Goal: Information Seeking & Learning: Learn about a topic

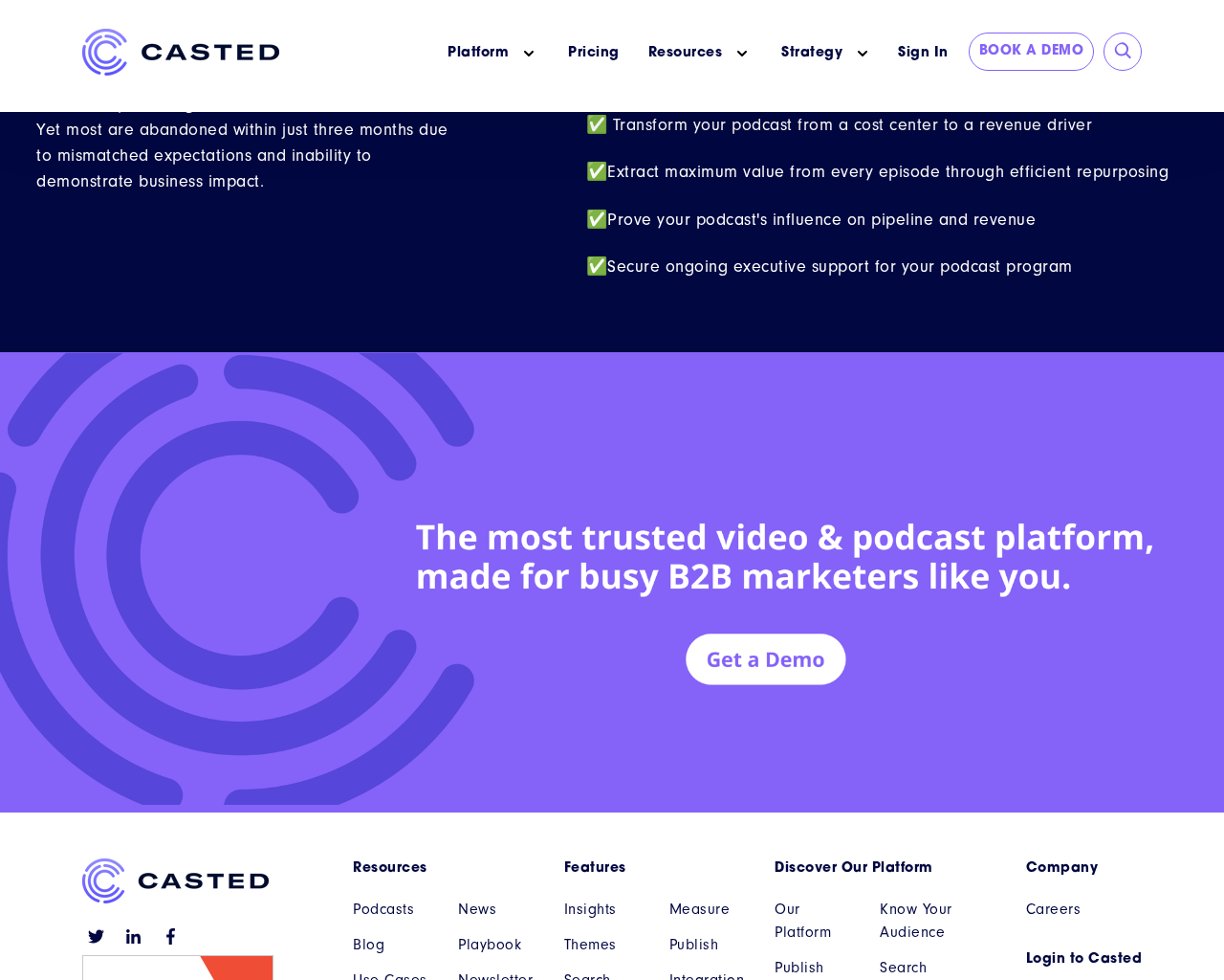
scroll to position [8365, 0]
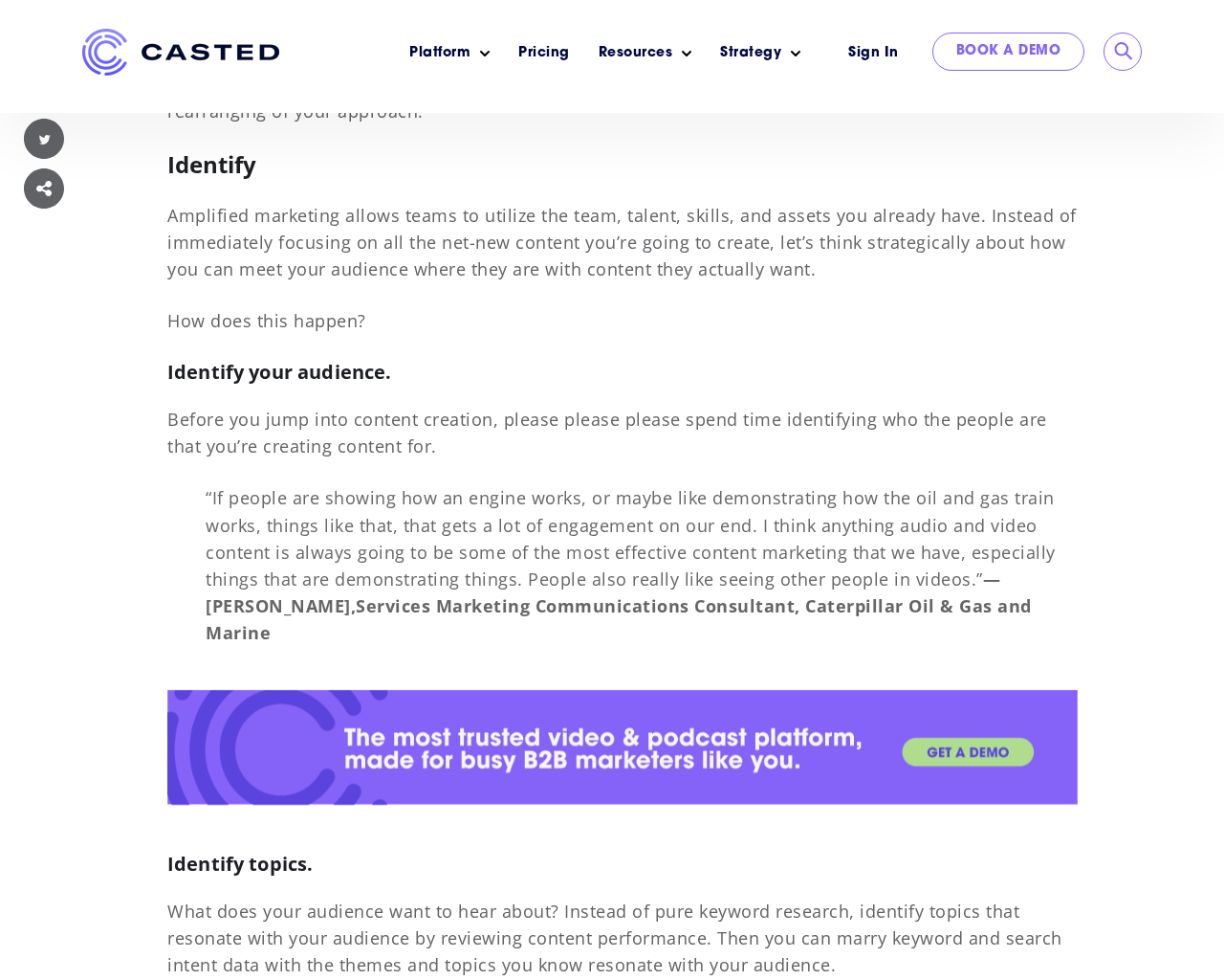
scroll to position [14349, 0]
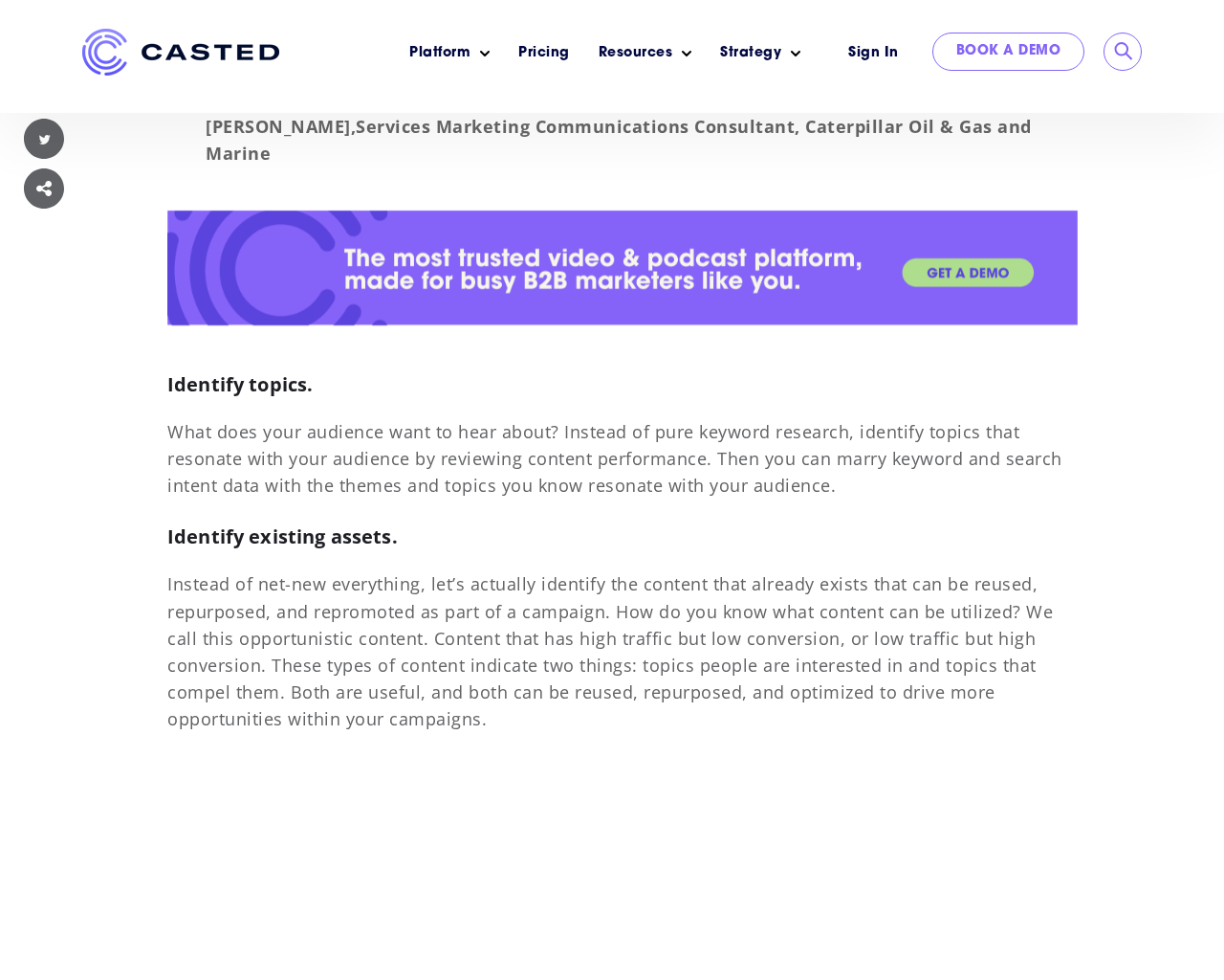
scroll to position [14349, 0]
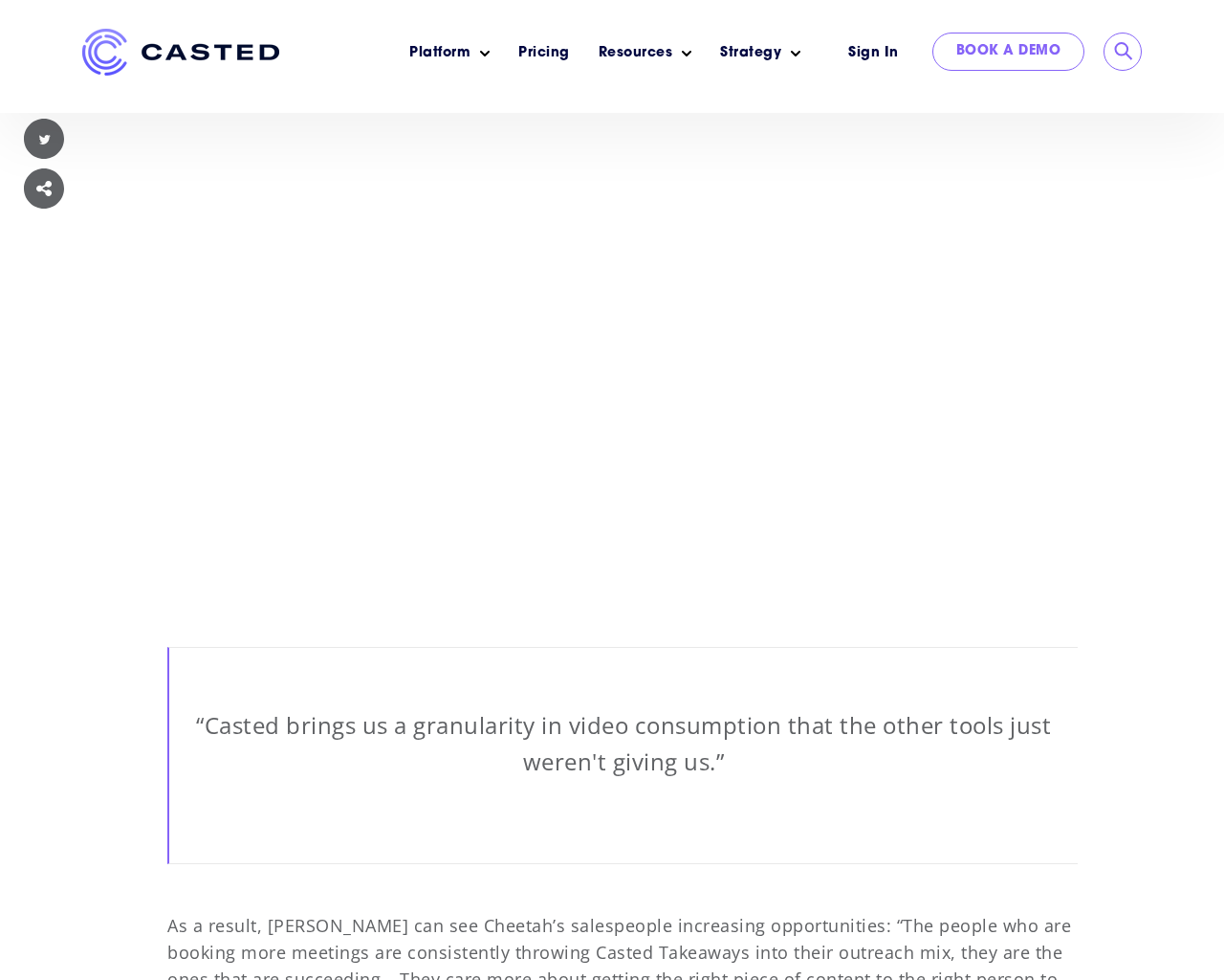
scroll to position [14349, 0]
